Goal: Check status: Check status

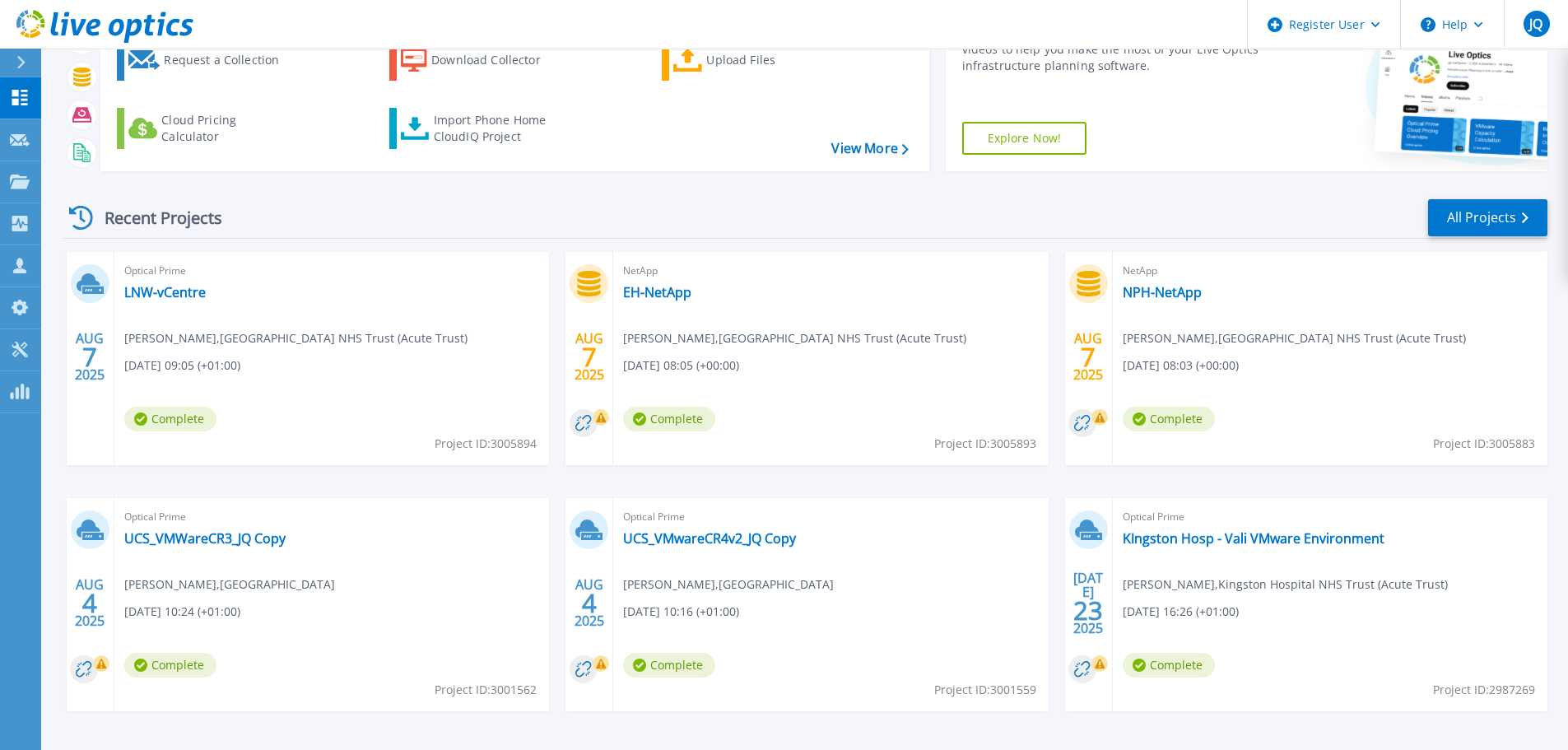
scroll to position [162, 0]
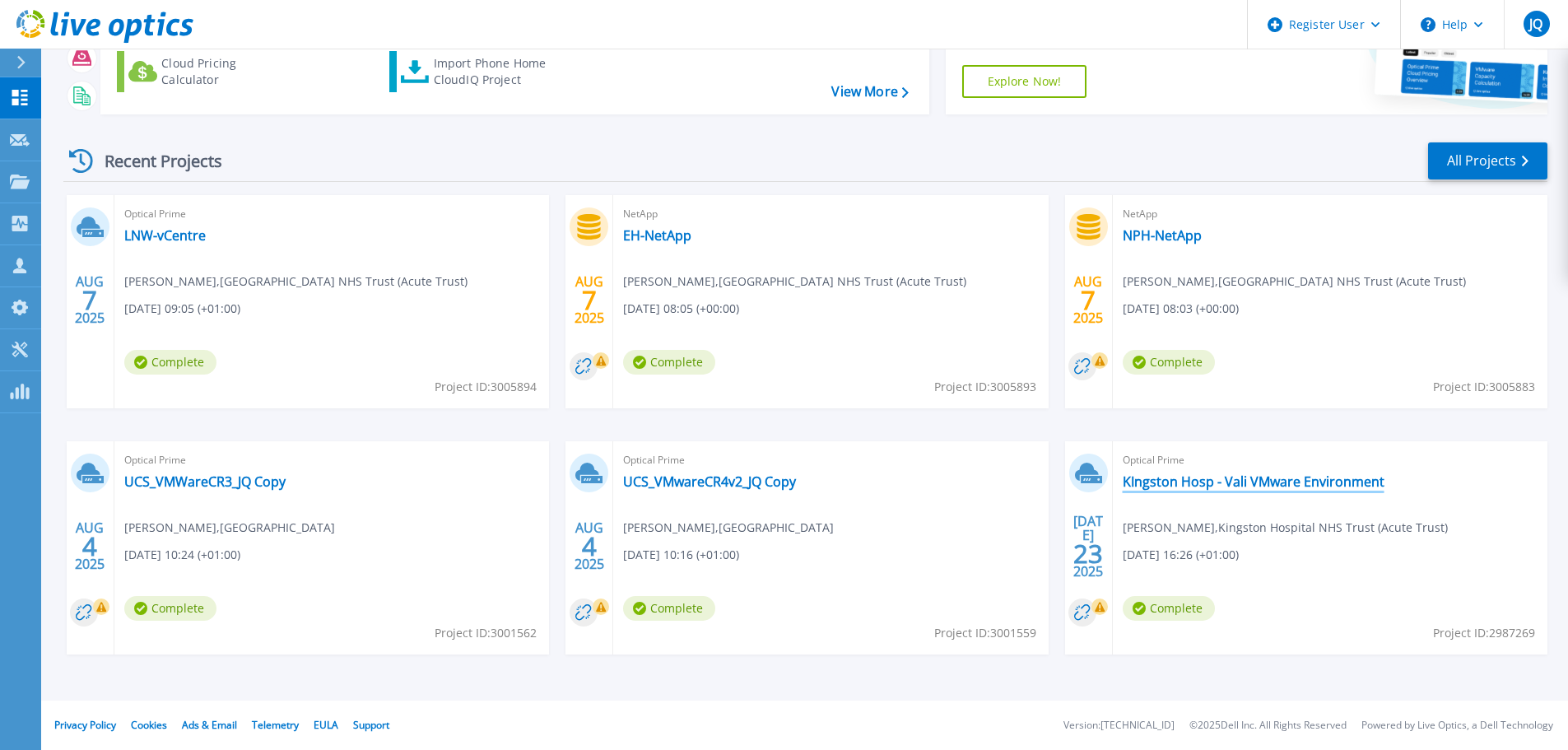
click at [1230, 488] on link "KIngston Hosp - Vali VMware Environment" at bounding box center [1253, 482] width 262 height 17
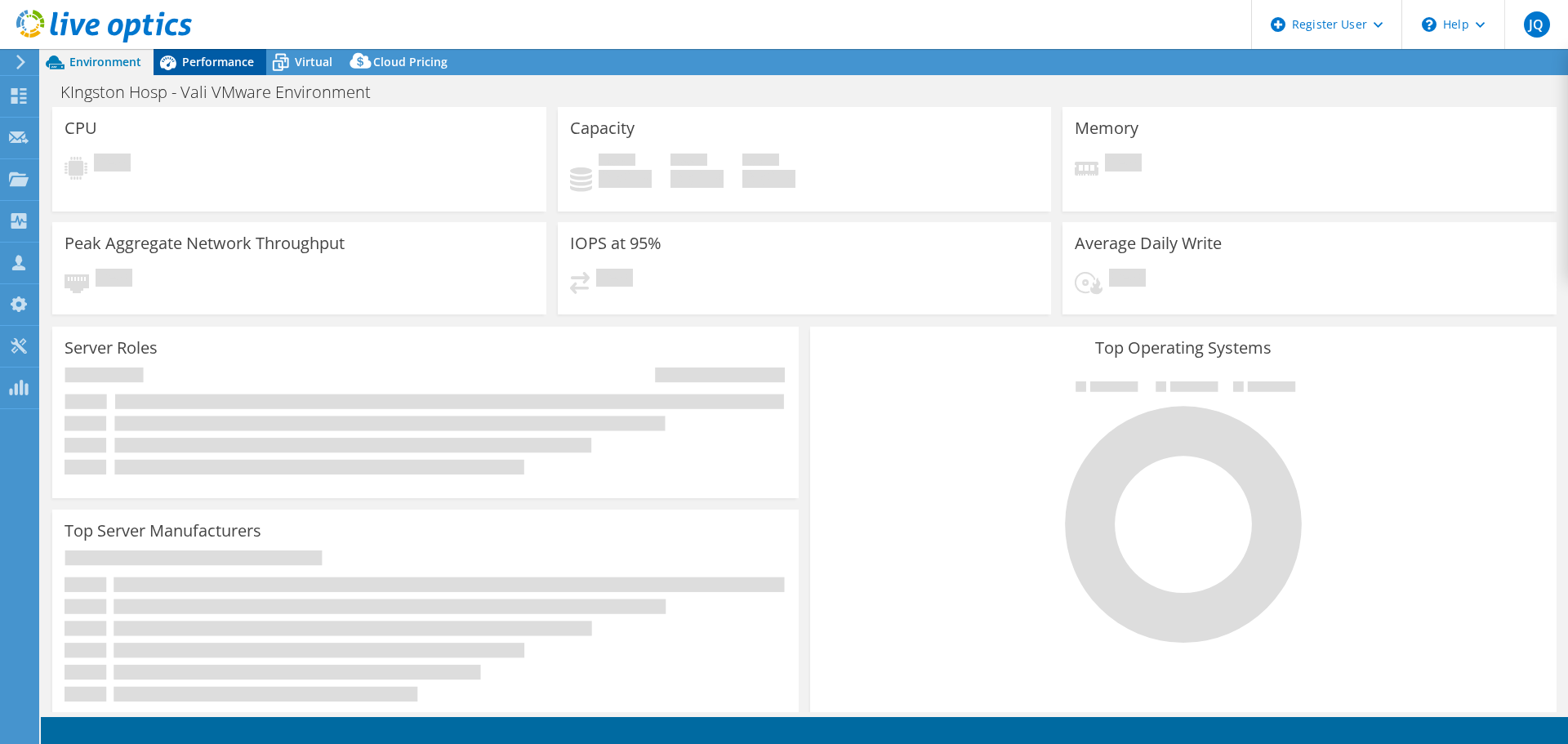
click at [173, 62] on icon at bounding box center [167, 62] width 29 height 29
select select "EULondon"
select select "USD"
